Goal: Information Seeking & Learning: Learn about a topic

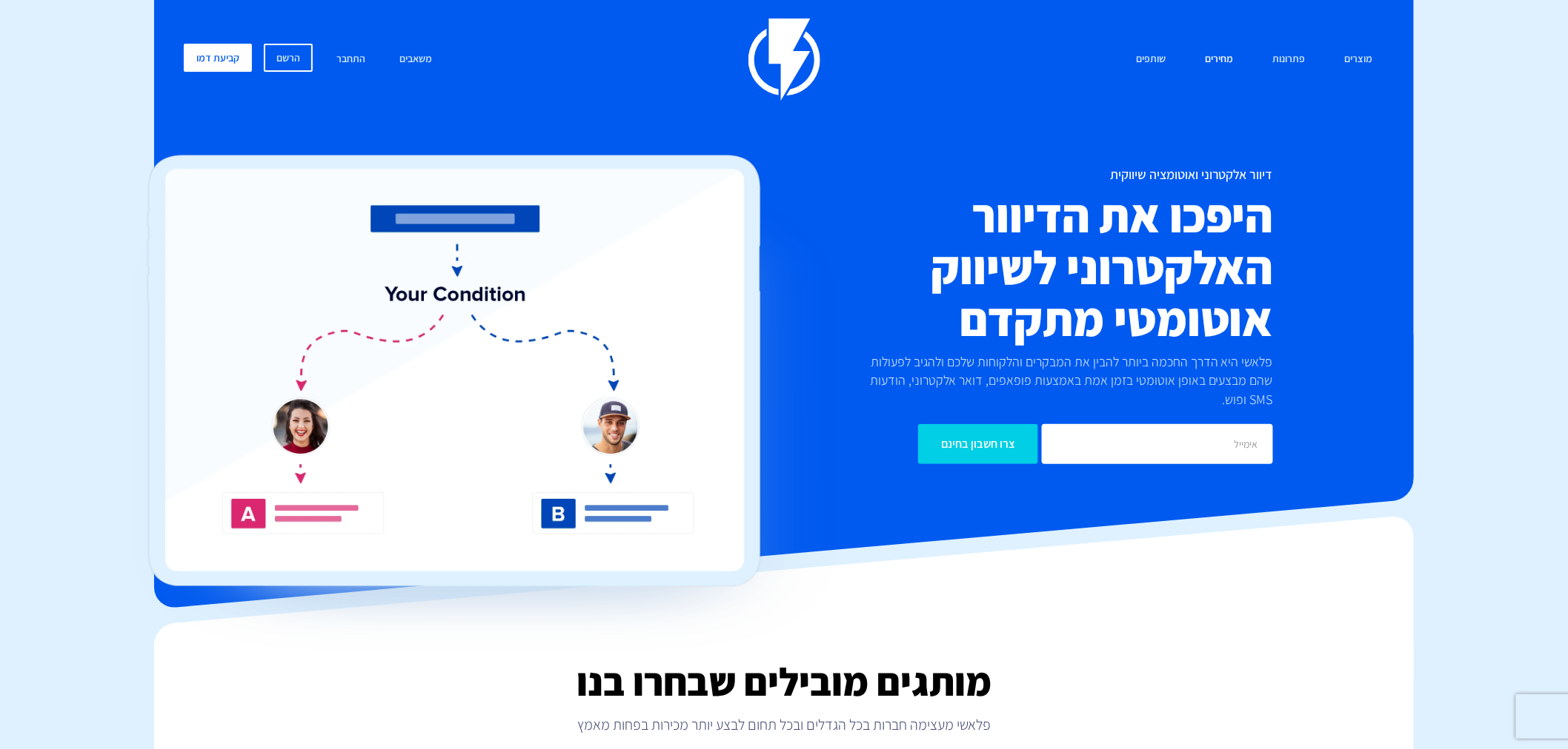
click at [1223, 59] on link "מחירים" at bounding box center [1219, 59] width 51 height 31
click at [828, 194] on img at bounding box center [484, 404] width 704 height 498
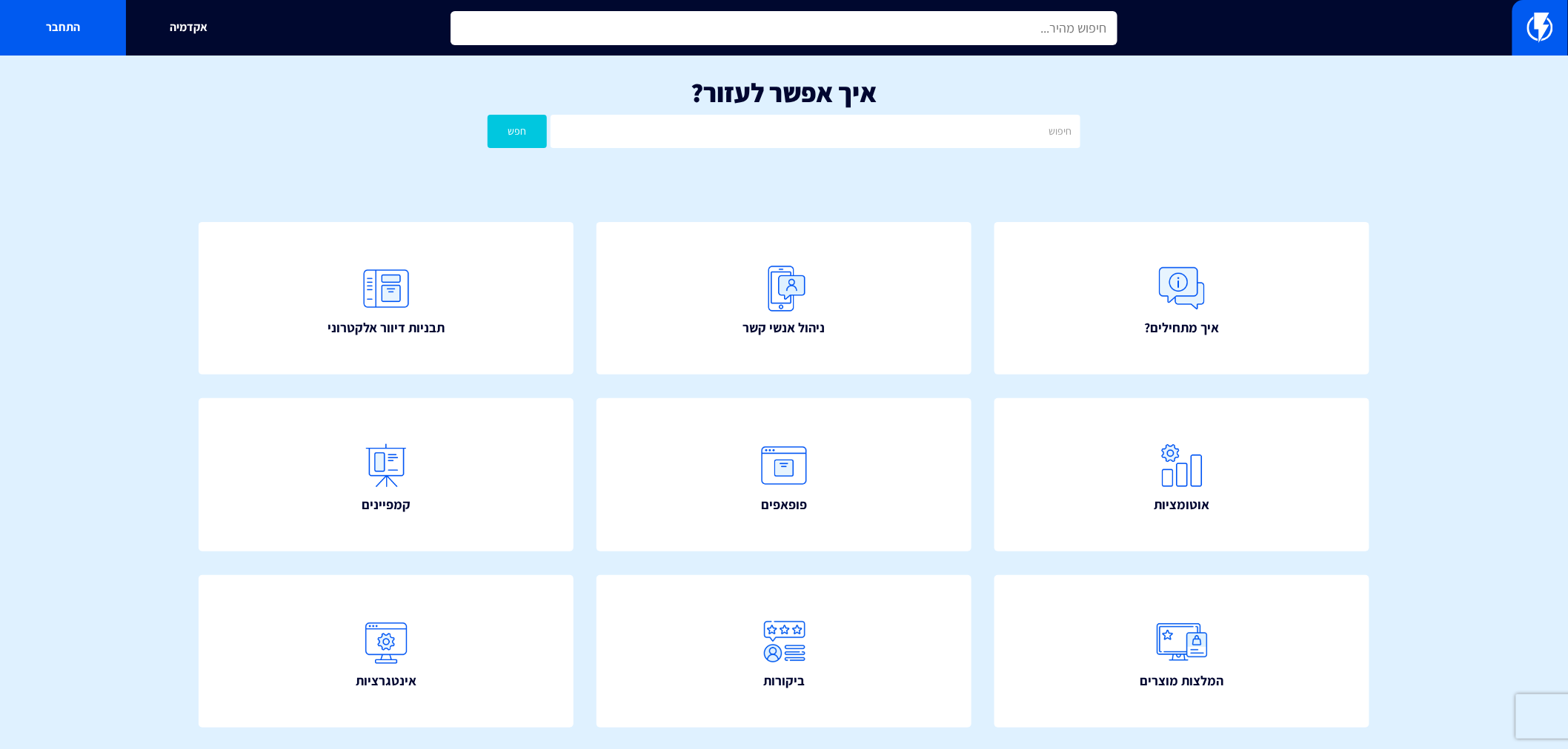
click at [987, 27] on input "text" at bounding box center [784, 28] width 667 height 34
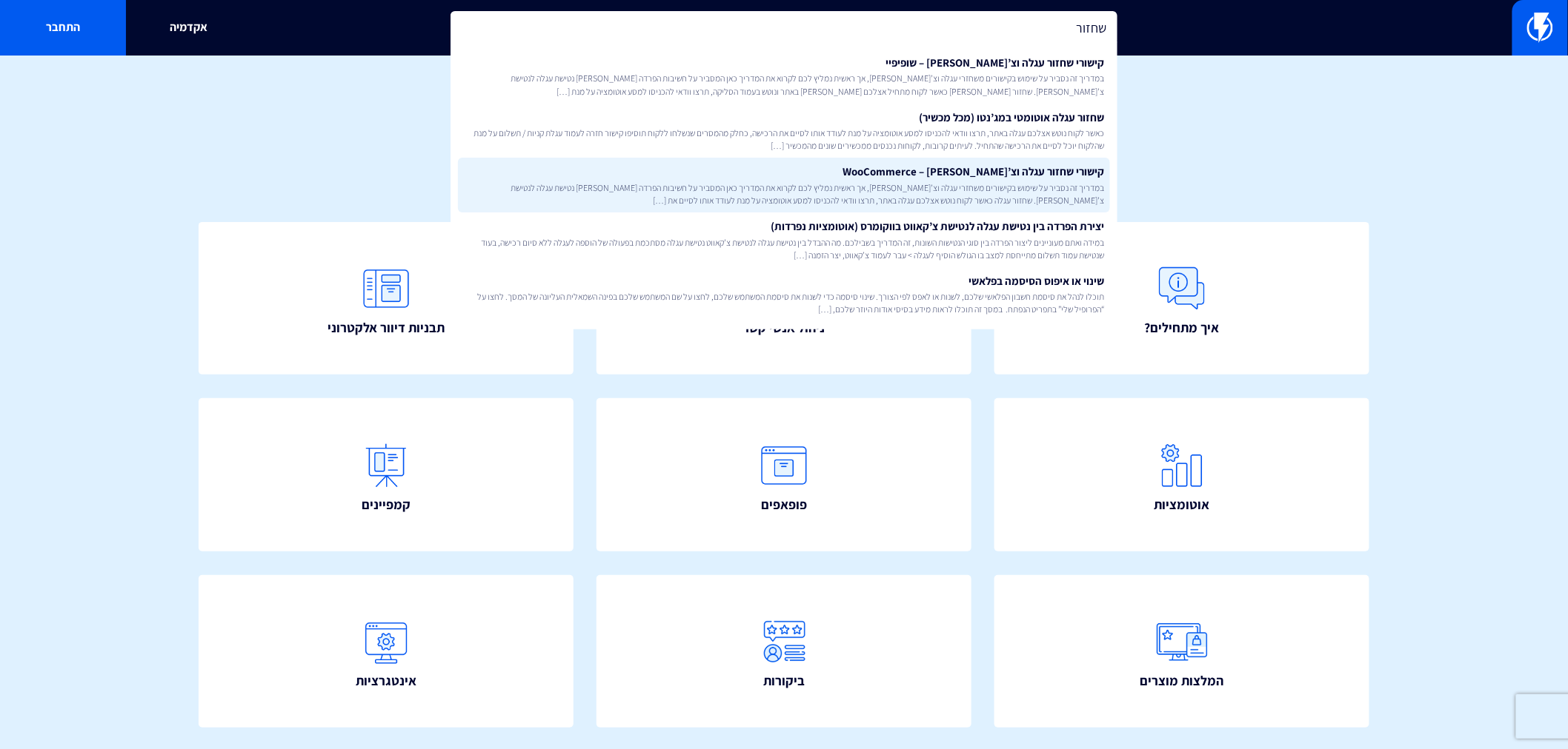
type input "שחזור"
click at [980, 193] on span "במדריך זה נסביר על שימוש בקישורים משחזרי עגלה וצ’קאווט, אך ראשית נמליץ לכם לקרו…" at bounding box center [784, 193] width 640 height 25
